Goal: Information Seeking & Learning: Learn about a topic

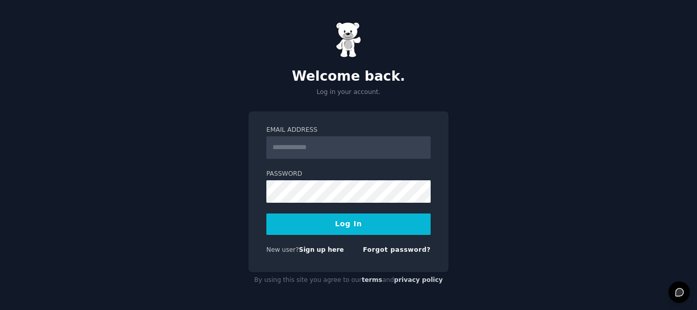
type input "**********"
click at [361, 220] on button "Log In" at bounding box center [348, 223] width 164 height 21
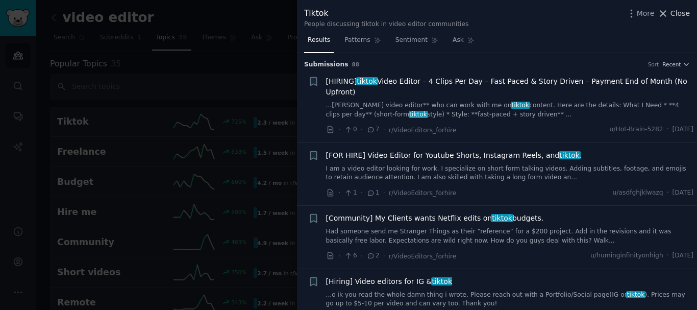
click at [676, 15] on span "Close" at bounding box center [680, 13] width 19 height 11
click at [675, 13] on span "Close" at bounding box center [680, 13] width 19 height 11
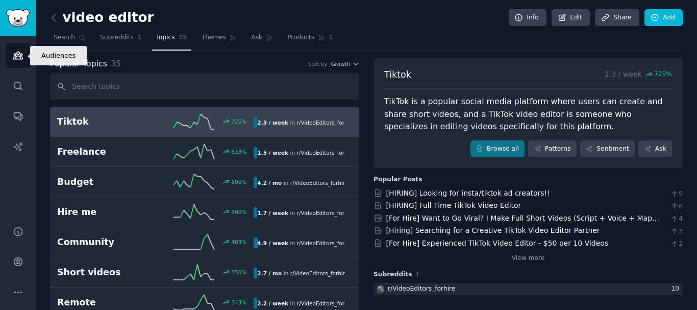
click at [18, 58] on icon "Sidebar" at bounding box center [18, 55] width 11 height 11
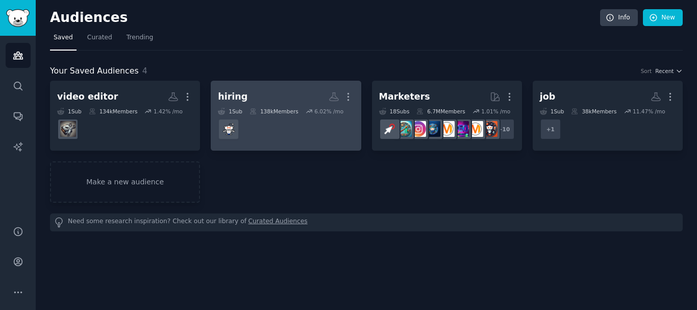
click at [263, 118] on dd at bounding box center [286, 129] width 136 height 29
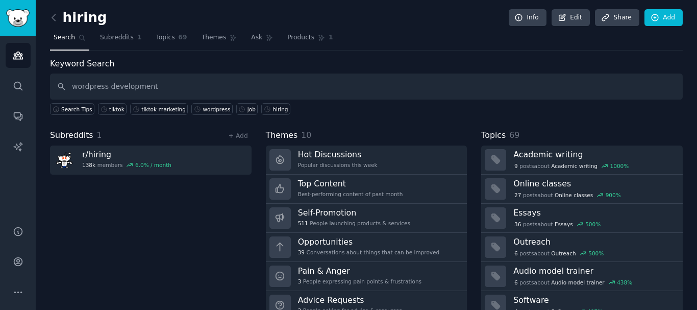
type input "wordpress development"
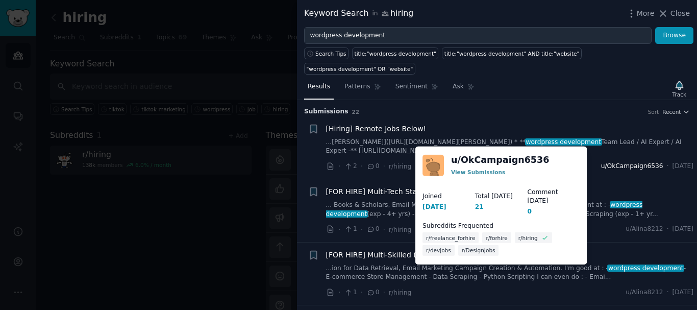
click at [612, 162] on span "u/OkCampaign6536" at bounding box center [632, 166] width 62 height 9
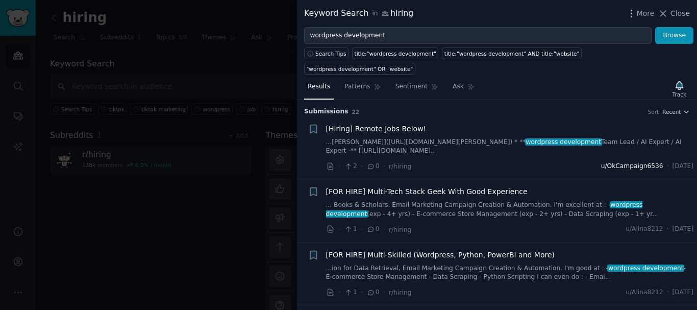
click at [611, 162] on span "u/OkCampaign6536" at bounding box center [632, 166] width 62 height 9
click at [605, 162] on span "u/OkCampaign6536" at bounding box center [632, 166] width 62 height 9
click at [604, 162] on span "u/OkCampaign6536" at bounding box center [632, 166] width 62 height 9
click at [611, 162] on span "u/OkCampaign6536" at bounding box center [632, 166] width 62 height 9
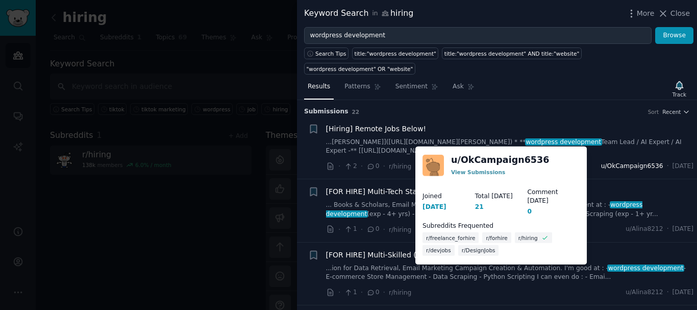
click at [605, 162] on span "u/OkCampaign6536" at bounding box center [632, 166] width 62 height 9
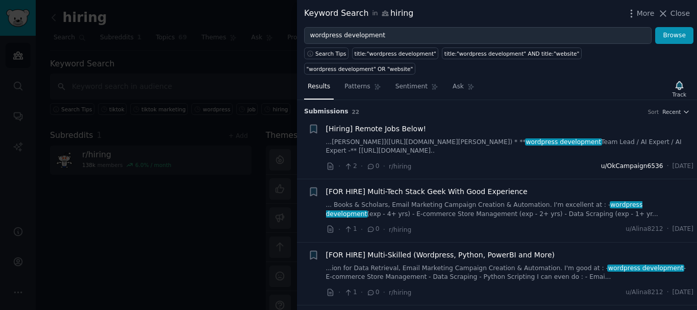
click at [605, 162] on span "u/OkCampaign6536" at bounding box center [632, 166] width 62 height 9
click at [642, 162] on span "u/OkCampaign6536" at bounding box center [632, 166] width 62 height 9
click at [611, 162] on span "u/OkCampaign6536" at bounding box center [632, 166] width 62 height 9
click at [626, 288] on span "u/Alina8212" at bounding box center [645, 292] width 38 height 9
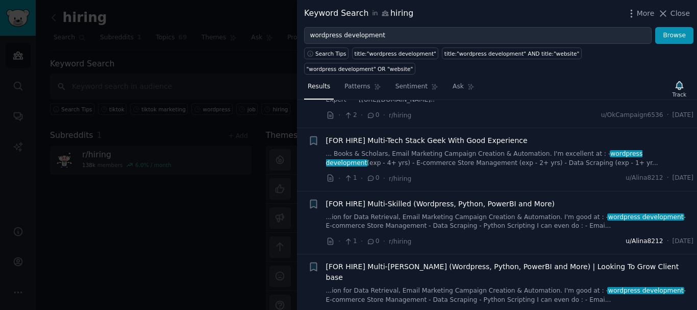
click at [626, 237] on span "u/Alina8212" at bounding box center [645, 241] width 38 height 9
click at [626, 309] on span "u/Alina8212" at bounding box center [645, 314] width 38 height 9
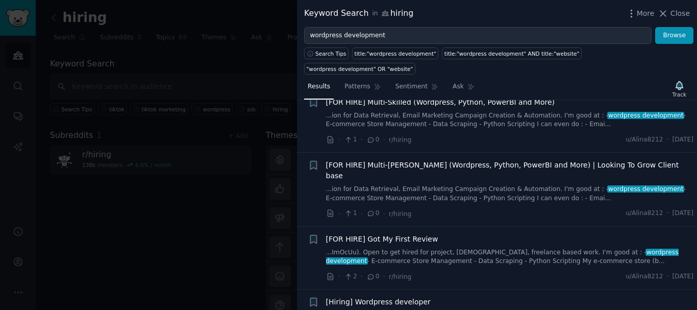
scroll to position [204, 0]
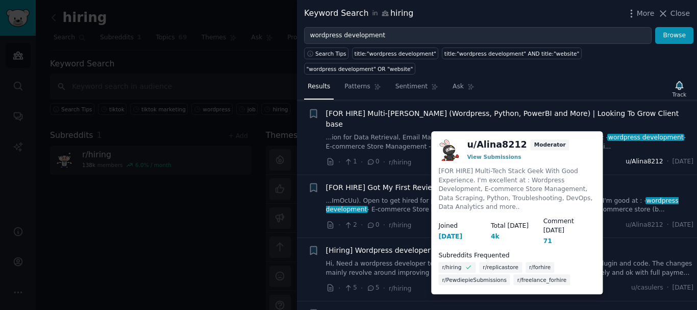
click at [626, 157] on span "u/Alina8212" at bounding box center [645, 161] width 38 height 9
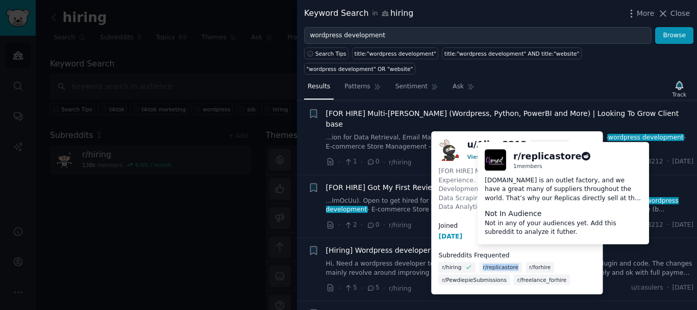
drag, startPoint x: 515, startPoint y: 249, endPoint x: 481, endPoint y: 250, distance: 34.2
click at [481, 262] on div "r/replicastore" at bounding box center [500, 267] width 43 height 11
copy span "r/replicastore"
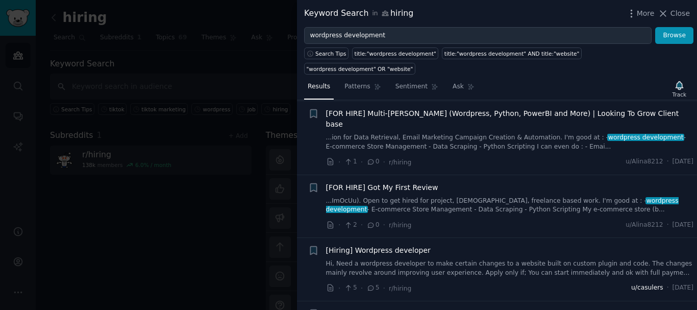
click at [632, 283] on span "u/casulers" at bounding box center [648, 287] width 32 height 9
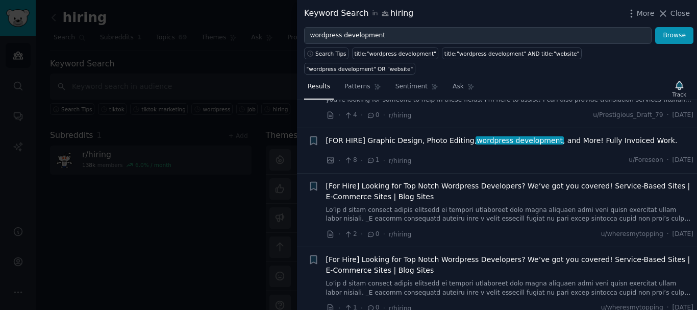
scroll to position [459, 0]
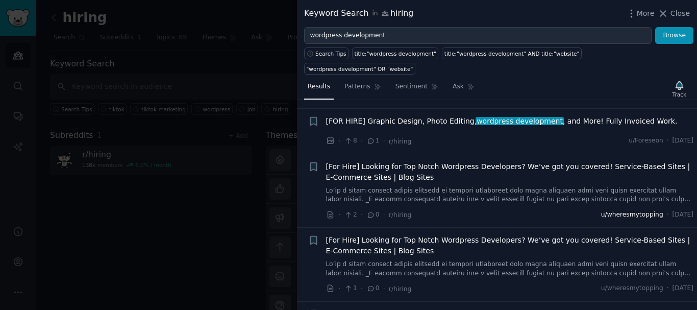
click at [602, 210] on span "u/wheresmytopping" at bounding box center [632, 214] width 62 height 9
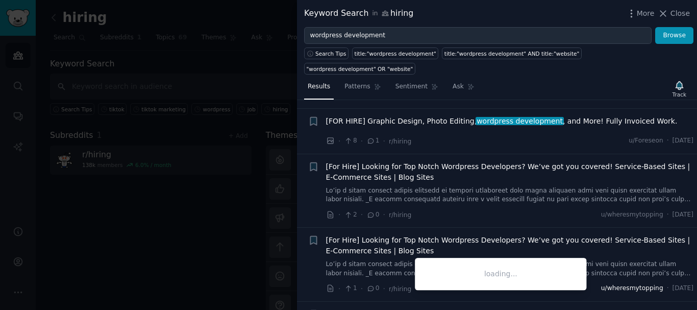
click at [620, 284] on span "u/wheresmytopping" at bounding box center [632, 288] width 62 height 9
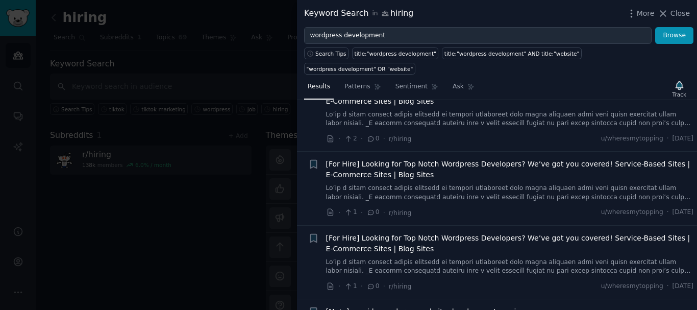
scroll to position [664, 0]
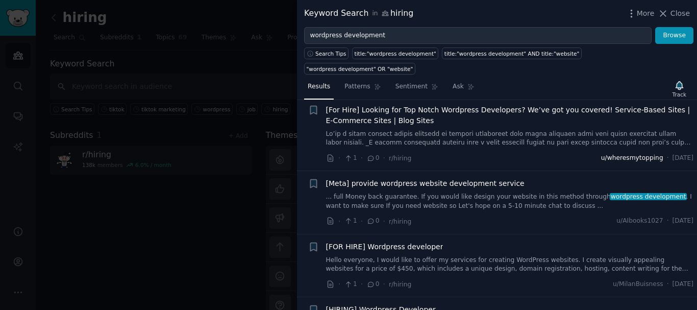
click at [612, 154] on span "u/wheresmytopping" at bounding box center [632, 158] width 62 height 9
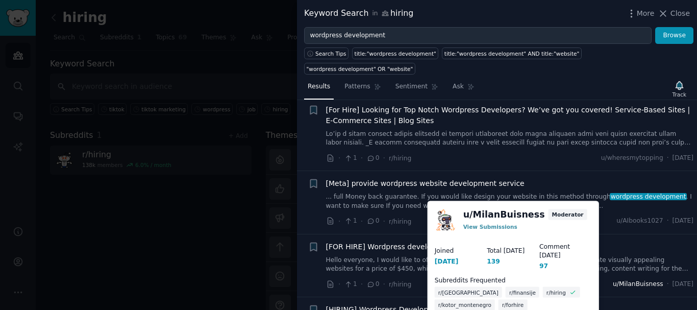
click at [620, 280] on span "u/MilanBuisness" at bounding box center [638, 284] width 51 height 9
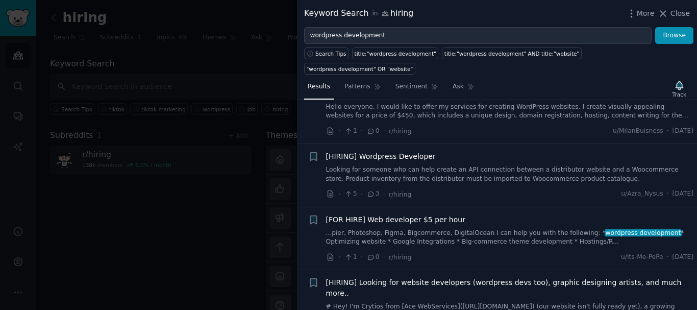
scroll to position [868, 0]
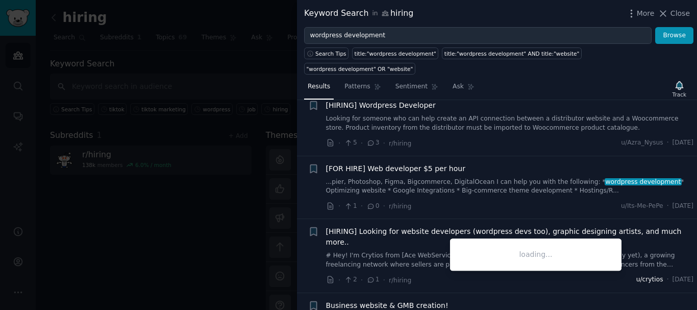
click at [637, 275] on span "u/crytios" at bounding box center [650, 279] width 27 height 9
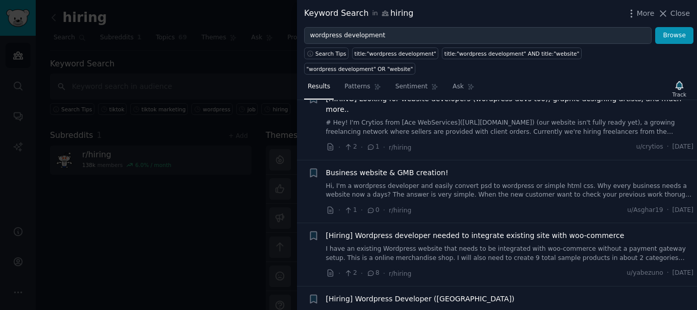
scroll to position [1021, 0]
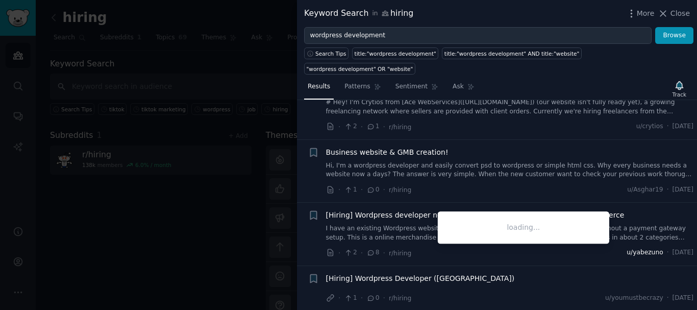
click at [627, 248] on span "u/yabezuno" at bounding box center [645, 252] width 36 height 9
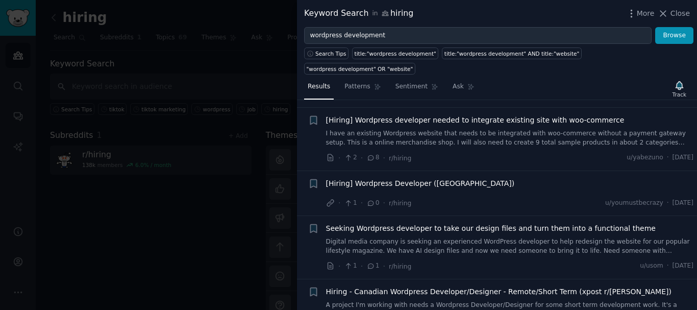
scroll to position [1123, 0]
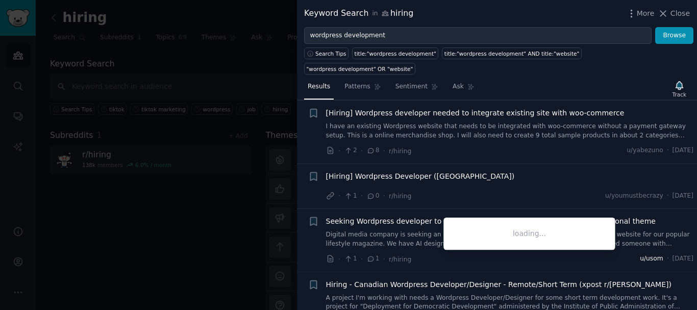
click at [640, 254] on span "u/usom" at bounding box center [651, 258] width 23 height 9
